Goal: Learn about a topic

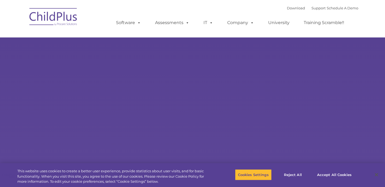
select select "MEDIUM"
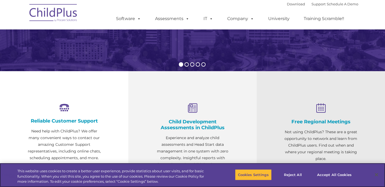
scroll to position [141, 0]
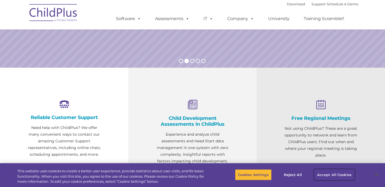
click at [332, 175] on button "Accept All Cookies" at bounding box center [334, 174] width 40 height 11
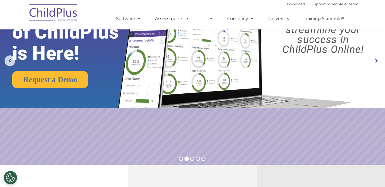
scroll to position [0, 0]
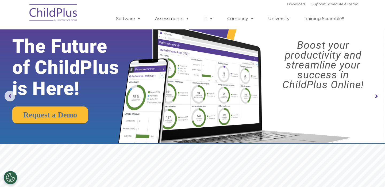
click at [375, 95] on rs-arrow at bounding box center [376, 96] width 11 height 11
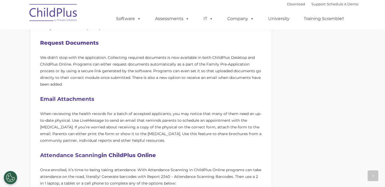
scroll to position [264, 0]
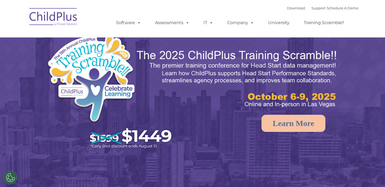
select select "MEDIUM"
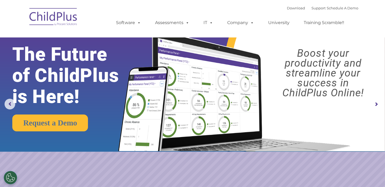
click at [378, 105] on rs-arrow at bounding box center [376, 104] width 11 height 11
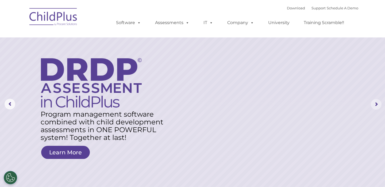
click at [377, 106] on rs-arrow at bounding box center [376, 104] width 11 height 11
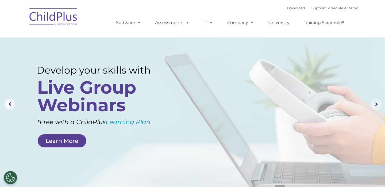
click at [377, 105] on rs-arrow at bounding box center [376, 104] width 11 height 11
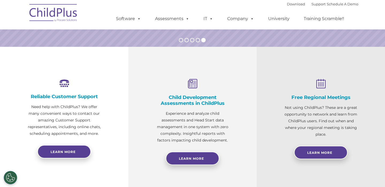
scroll to position [162, 0]
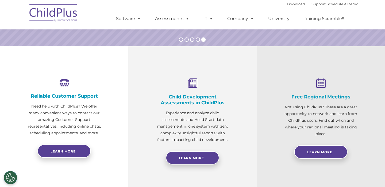
click at [196, 101] on h4 "Child Development Assessments in ChildPlus" at bounding box center [192, 100] width 75 height 12
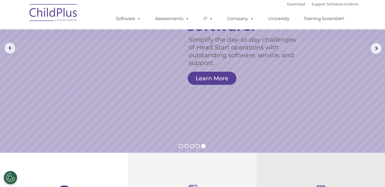
scroll to position [0, 0]
